Goal: Information Seeking & Learning: Learn about a topic

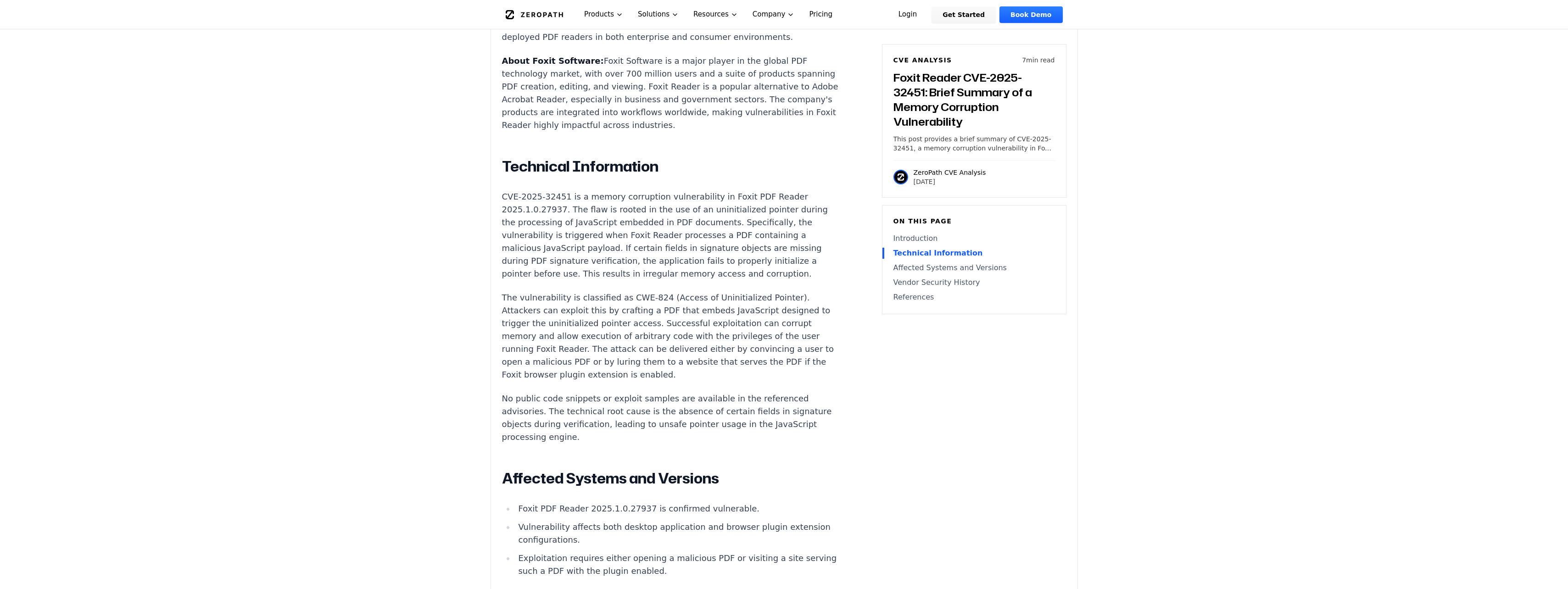
scroll to position [734, 0]
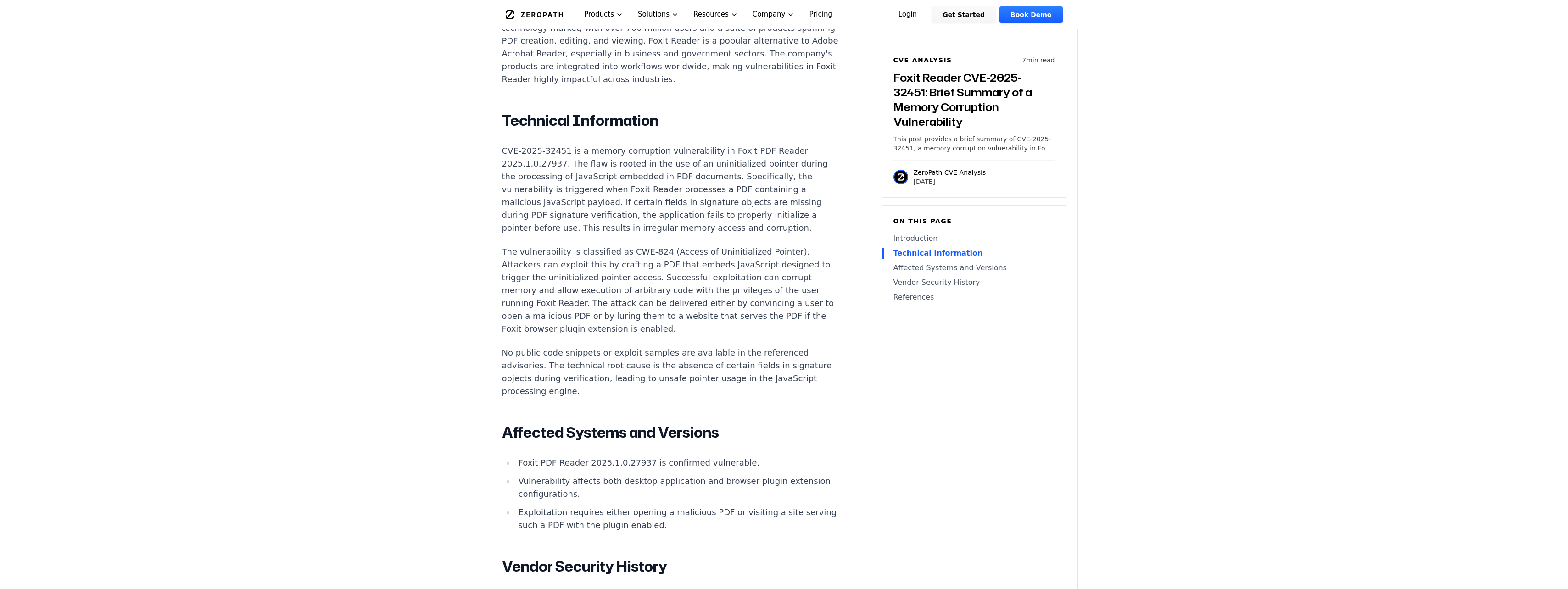
click at [560, 153] on p "CVE-2025-32451 is a memory corruption vulnerability in Foxit PDF Reader 2025.1.…" at bounding box center [672, 189] width 341 height 90
click at [551, 163] on p "CVE-2025-32451 is a memory corruption vulnerability in Foxit PDF Reader 2025.1.…" at bounding box center [672, 189] width 341 height 90
drag, startPoint x: 537, startPoint y: 163, endPoint x: 672, endPoint y: 161, distance: 135.0
click at [672, 161] on p "CVE-2025-32451 is a memory corruption vulnerability in Foxit PDF Reader 2025.1.…" at bounding box center [672, 189] width 341 height 90
drag, startPoint x: 672, startPoint y: 161, endPoint x: 665, endPoint y: 172, distance: 13.0
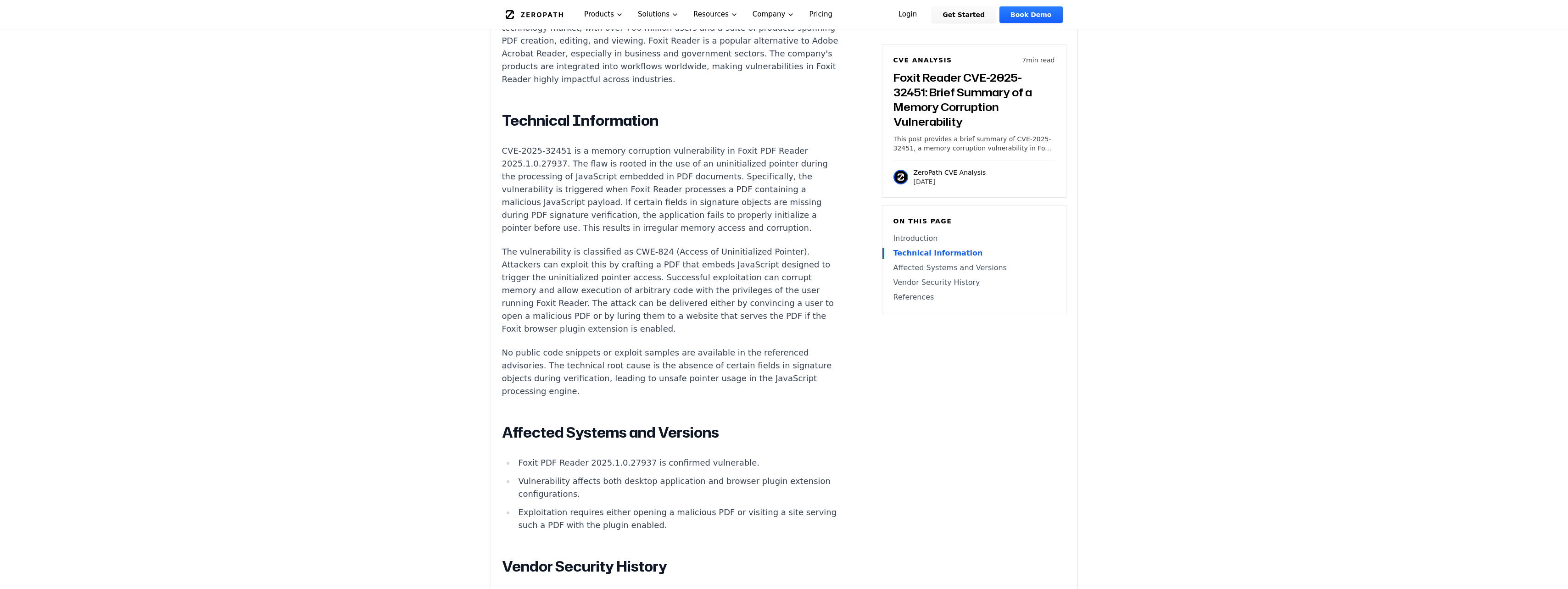
click at [665, 172] on p "CVE-2025-32451 is a memory corruption vulnerability in Foxit PDF Reader 2025.1.…" at bounding box center [672, 189] width 341 height 90
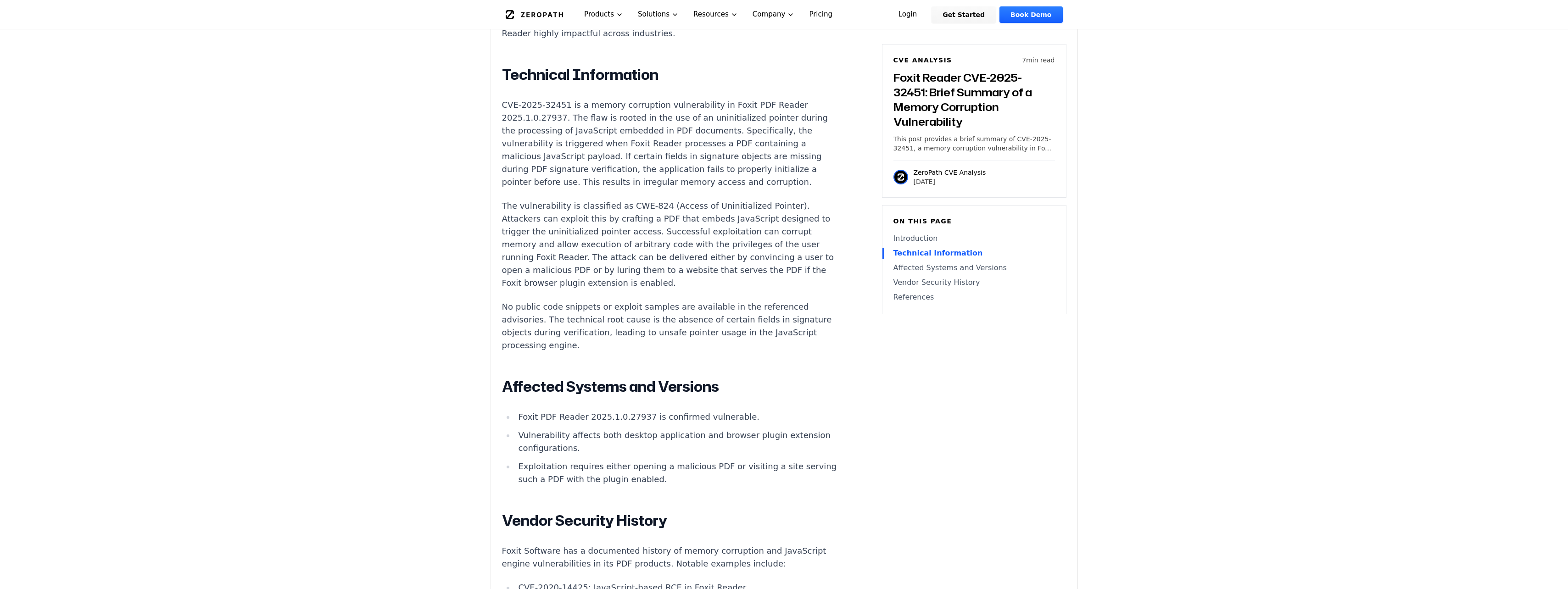
scroll to position [826, 0]
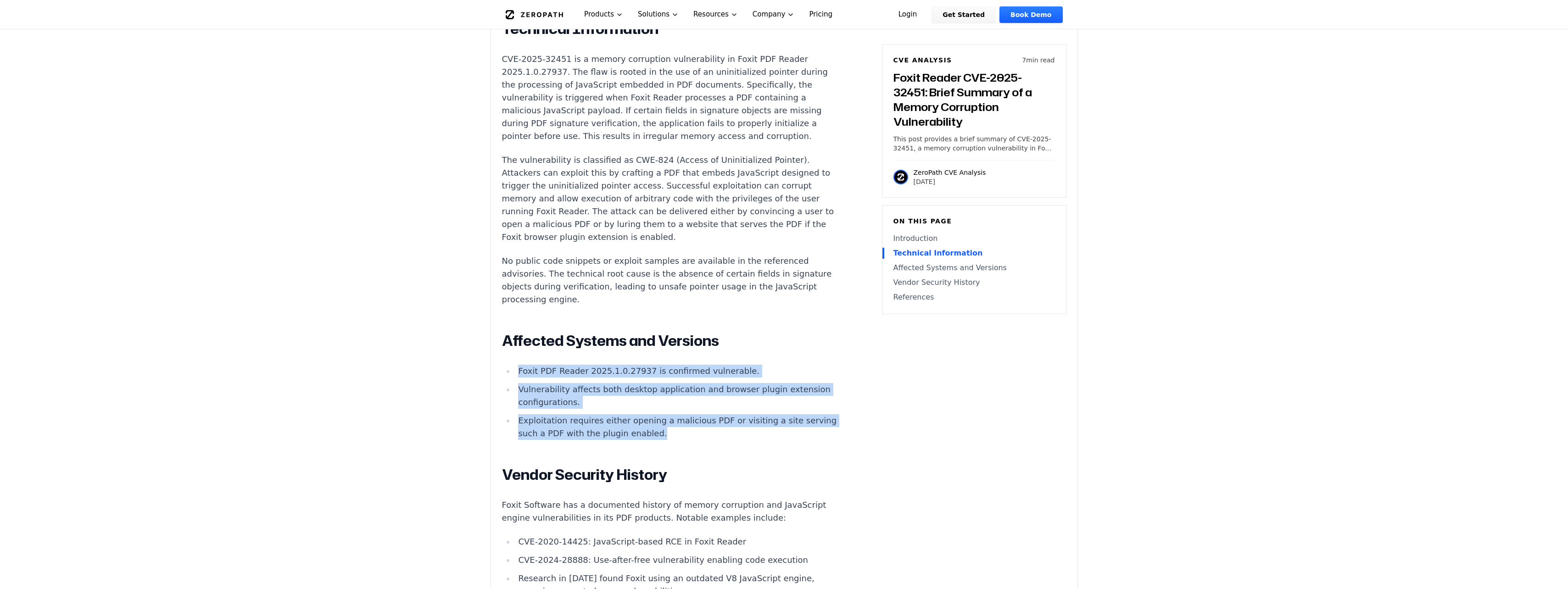
drag, startPoint x: 685, startPoint y: 411, endPoint x: 507, endPoint y: 347, distance: 189.2
click at [507, 365] on ul "Foxit PDF Reader 2025.1.0.27937 is confirmed vulnerable. Vulnerability affects …" at bounding box center [672, 403] width 341 height 75
copy ul "Foxit PDF Reader 2025.1.0.27937 is confirmed vulnerable. Vulnerability affects …"
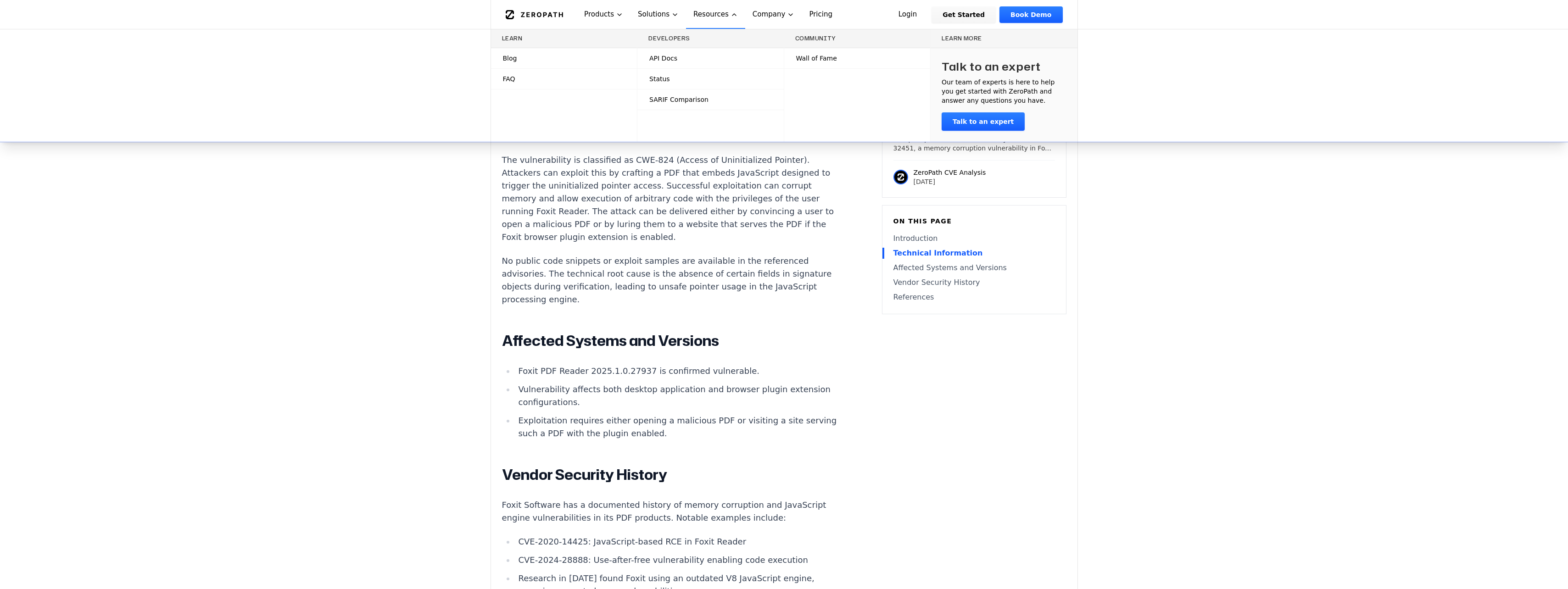
click at [714, 180] on p "The vulnerability is classified as CWE-824 (Access of Uninitialized Pointer). A…" at bounding box center [672, 198] width 341 height 90
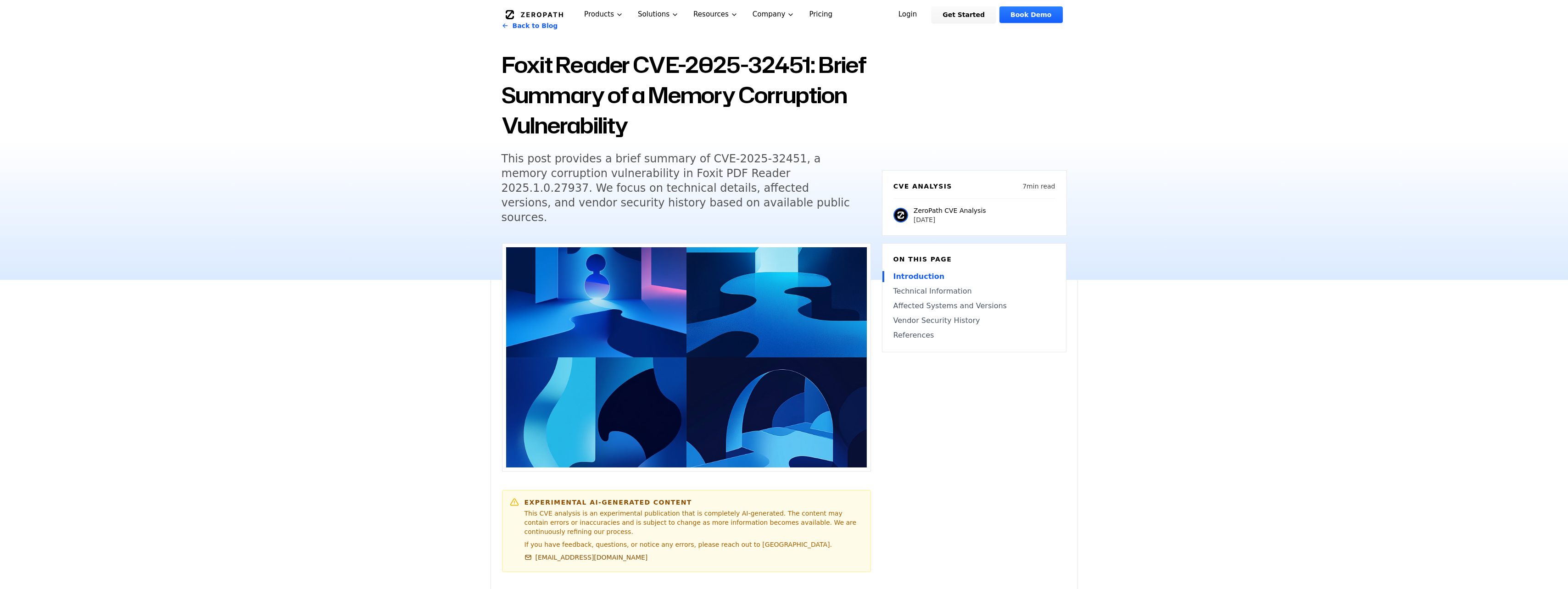
scroll to position [0, 0]
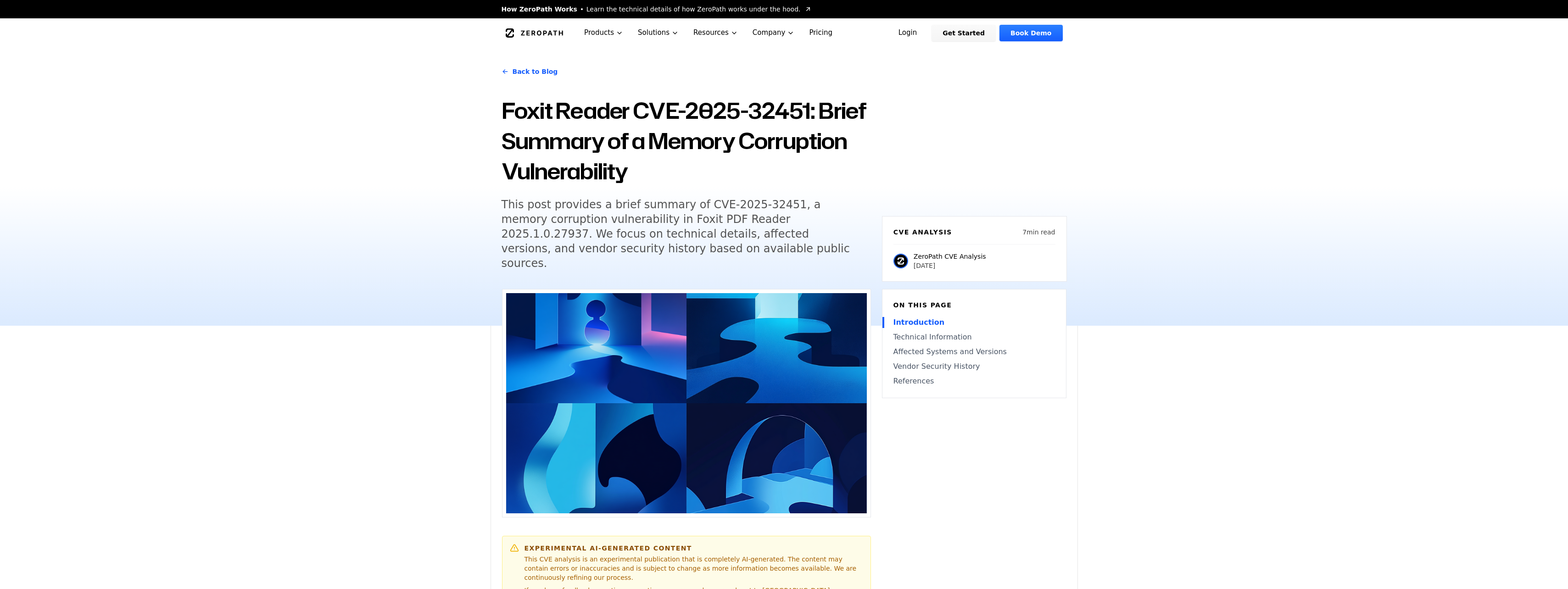
click at [810, 167] on h1 "Foxit Reader CVE-2025-32451: Brief Summary of a Memory Corruption Vulnerability" at bounding box center [686, 140] width 370 height 90
